Goal: Task Accomplishment & Management: Manage account settings

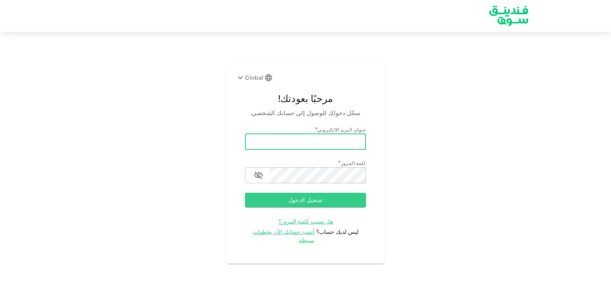
click at [285, 141] on input "email" at bounding box center [305, 142] width 121 height 16
type input "ghoniem.ahmed@hotmail.com"
